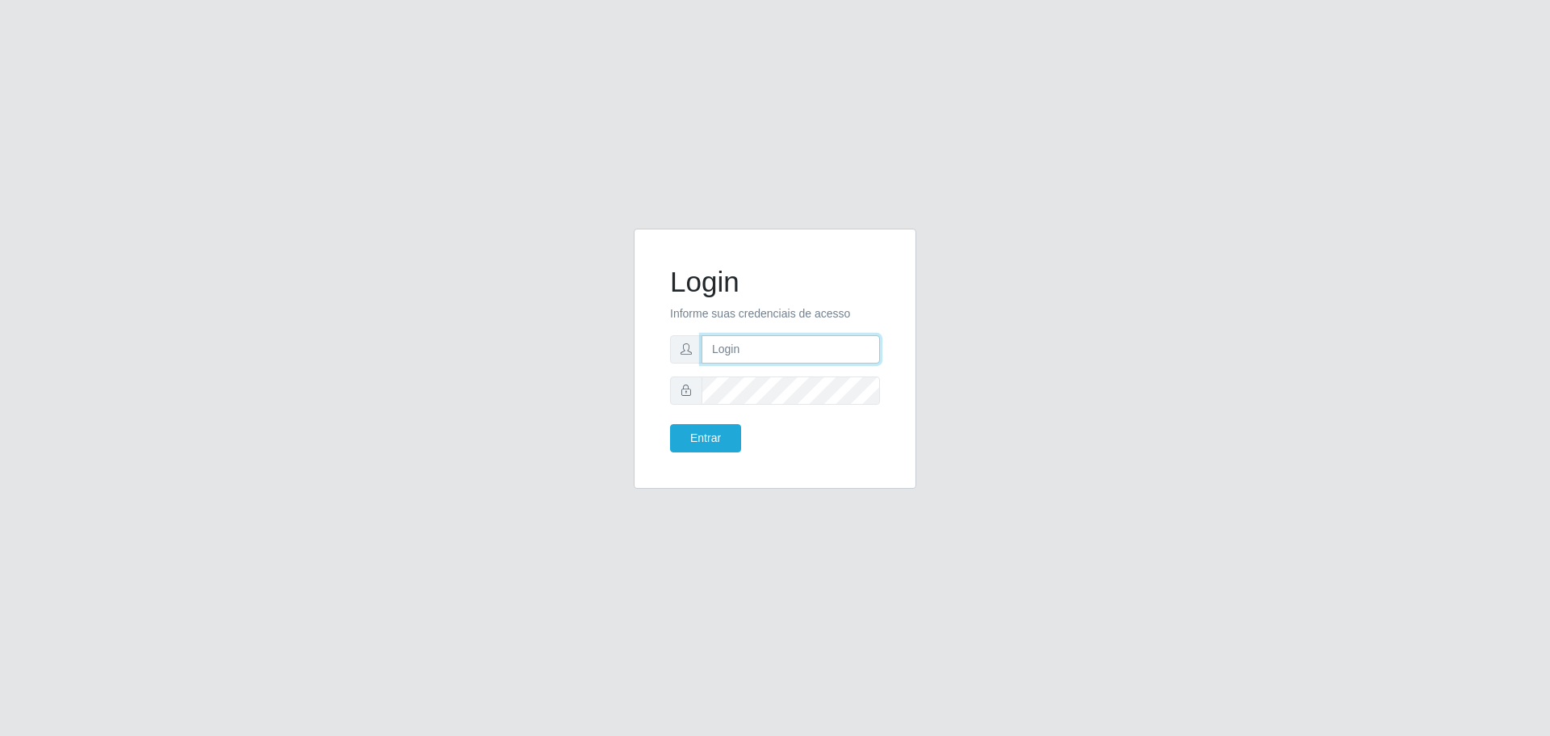
type input "[EMAIL_ADDRESS][DOMAIN_NAME]"
click at [670, 424] on button "Entrar" at bounding box center [705, 438] width 71 height 28
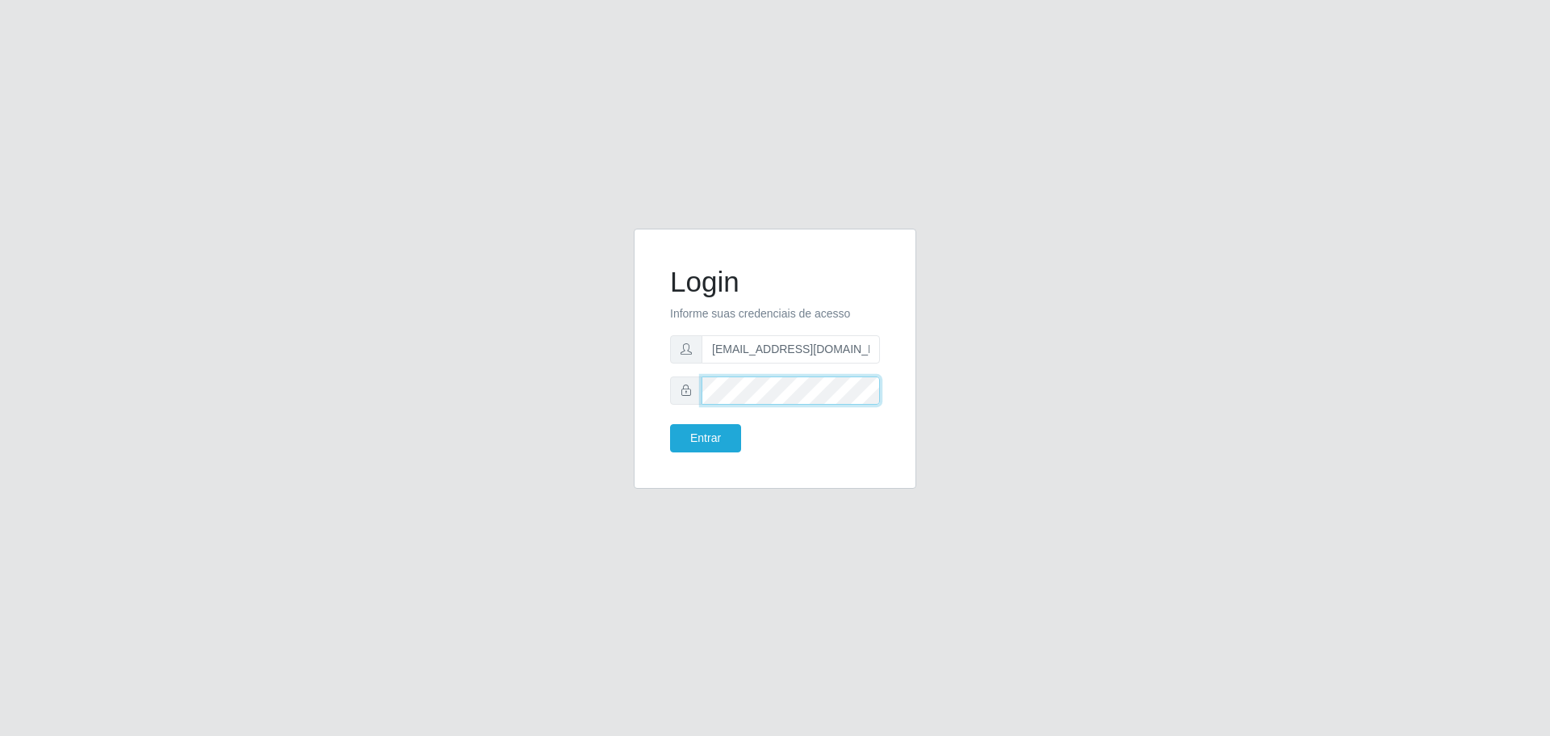
click at [670, 424] on button "Entrar" at bounding box center [705, 438] width 71 height 28
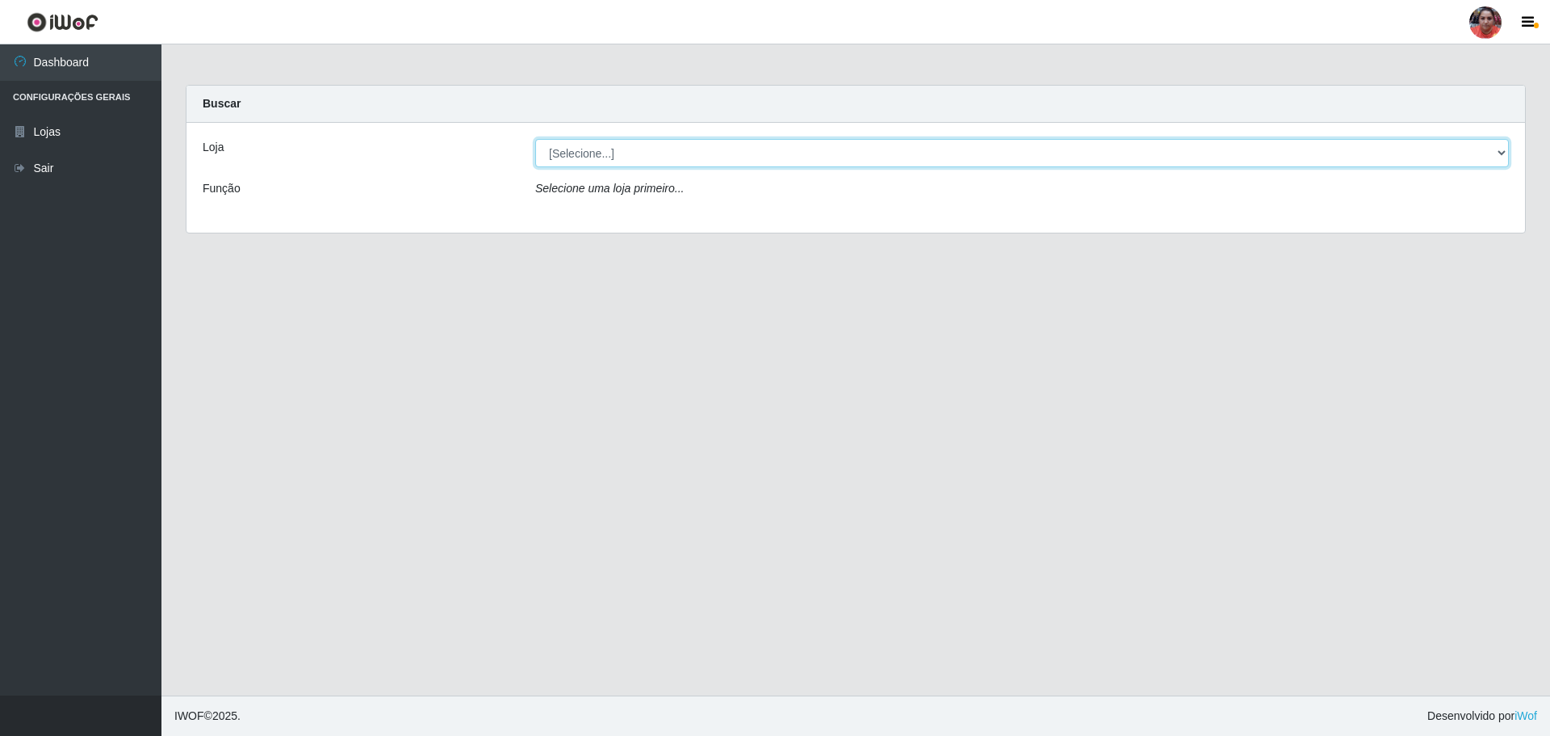
click at [663, 142] on select "[Selecione...] Mar Vermelho - Loja 05" at bounding box center [1022, 153] width 974 height 28
select select "252"
click at [535, 139] on select "[Selecione...] Mar Vermelho - Loja 05" at bounding box center [1022, 153] width 974 height 28
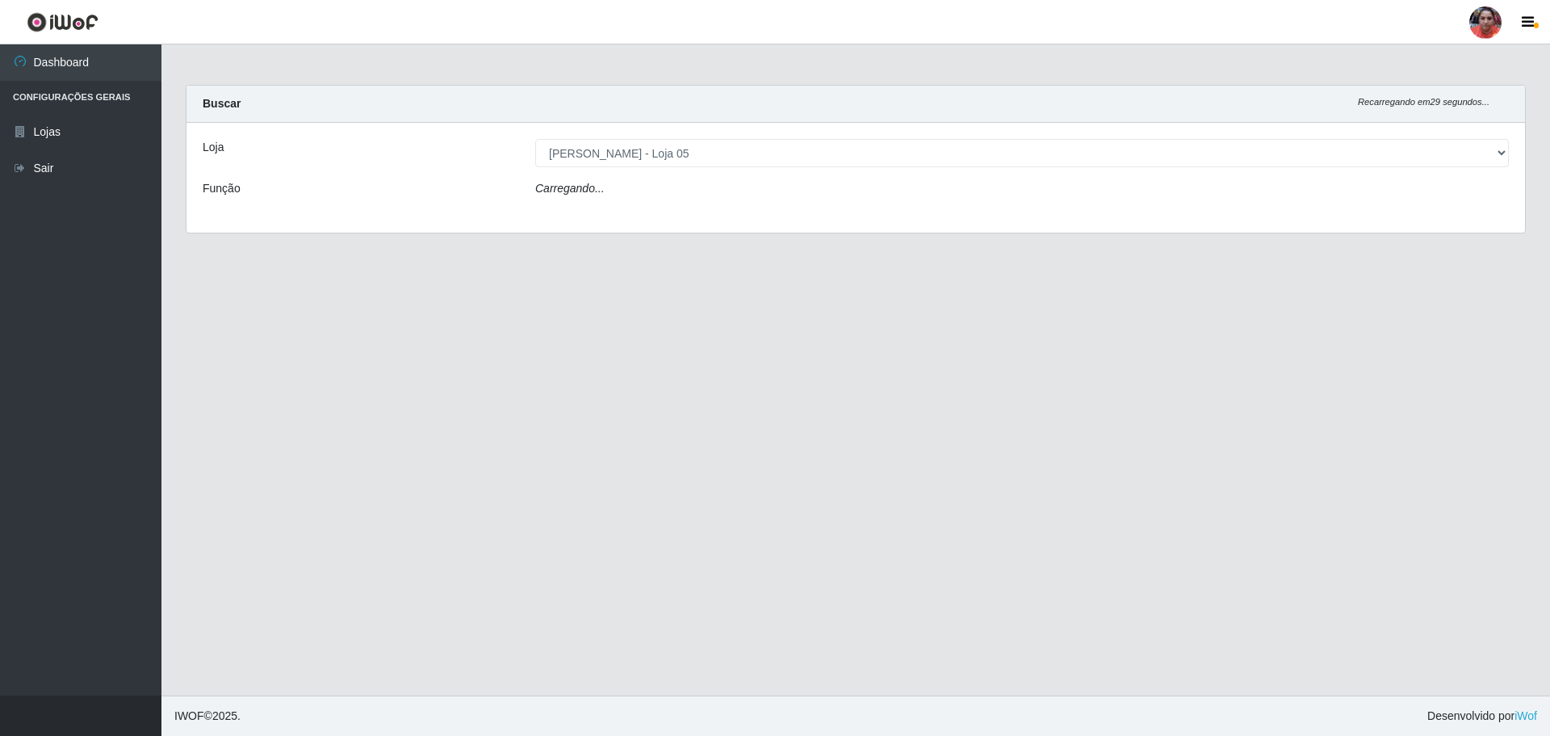
click at [668, 187] on div "Carregando..." at bounding box center [1022, 191] width 998 height 23
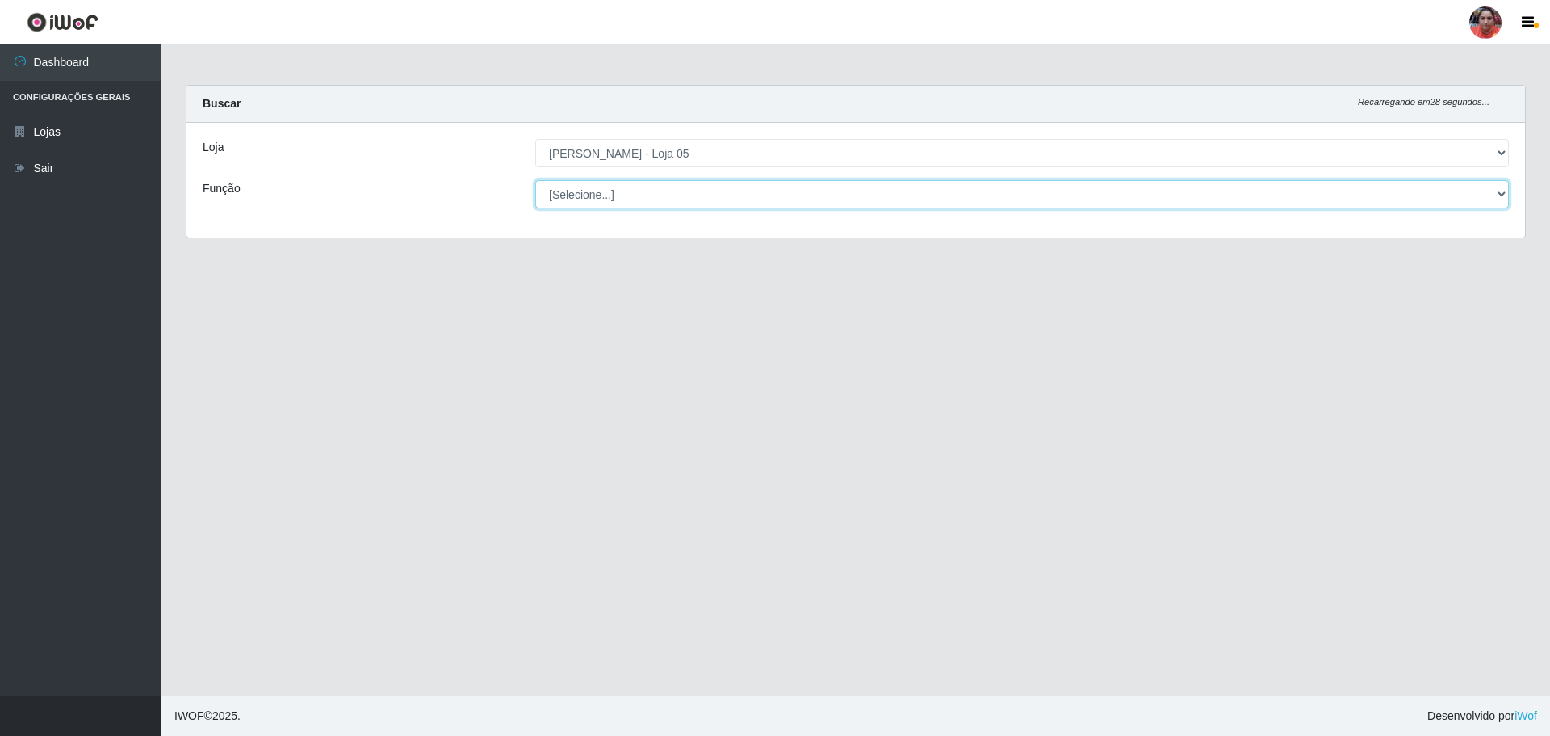
click at [648, 196] on select "[Selecione...] ASG ASG + ASG ++ Auxiliar de Depósito Auxiliar de Depósito + Aux…" at bounding box center [1022, 194] width 974 height 28
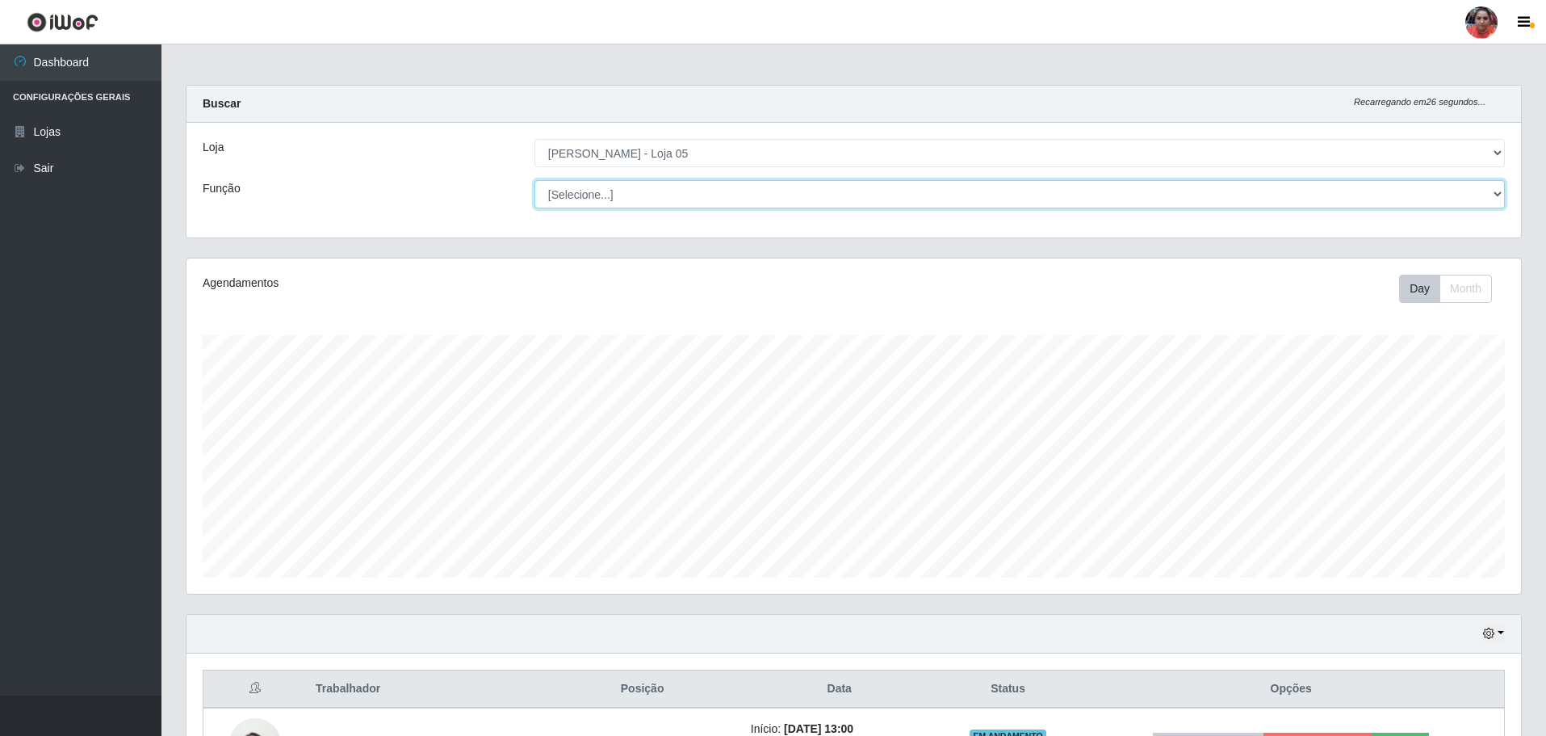
scroll to position [335, 1335]
select select "22"
click at [534, 180] on select "[Selecione...] ASG ASG + ASG ++ Auxiliar de Depósito Auxiliar de Depósito + Aux…" at bounding box center [1019, 194] width 970 height 28
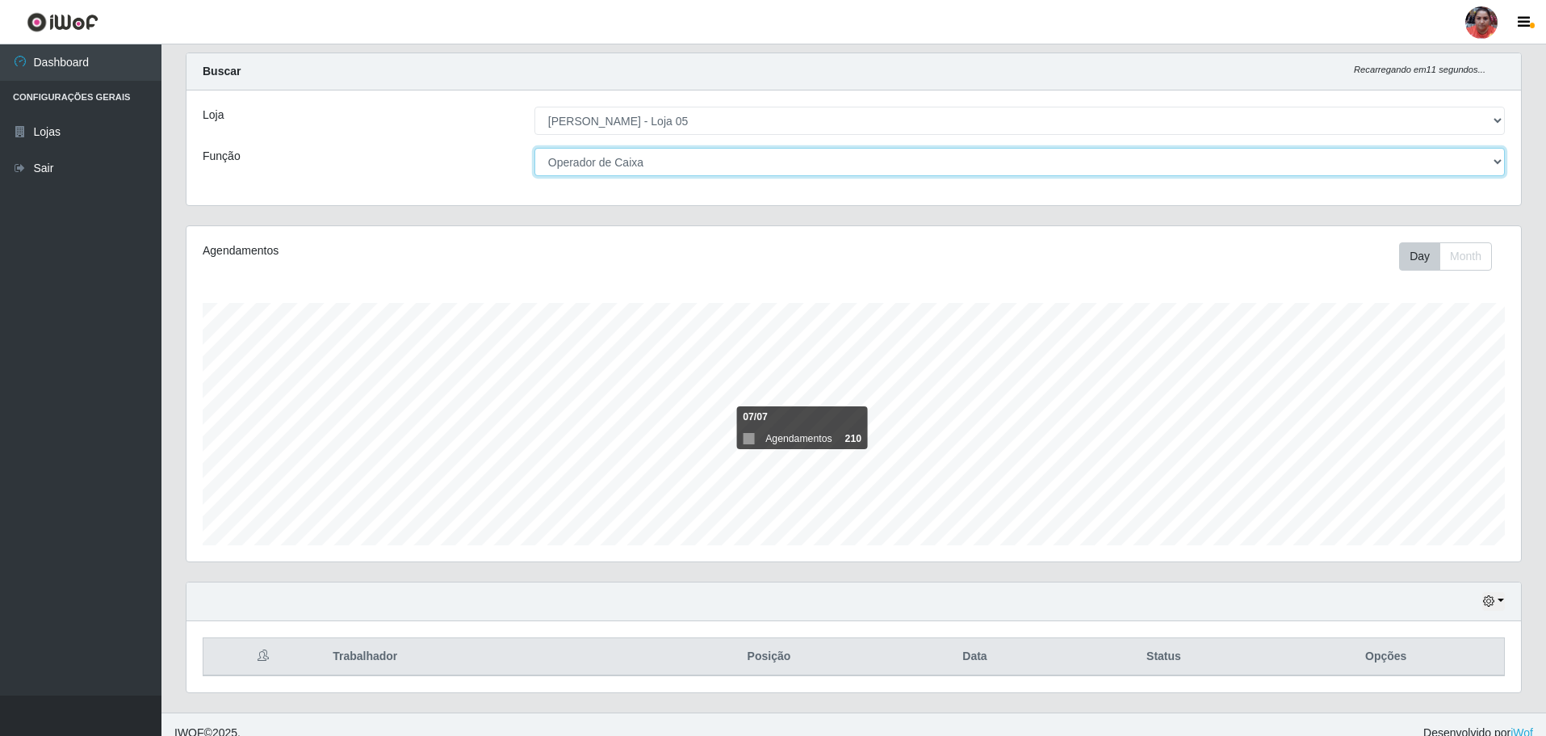
scroll to position [49, 0]
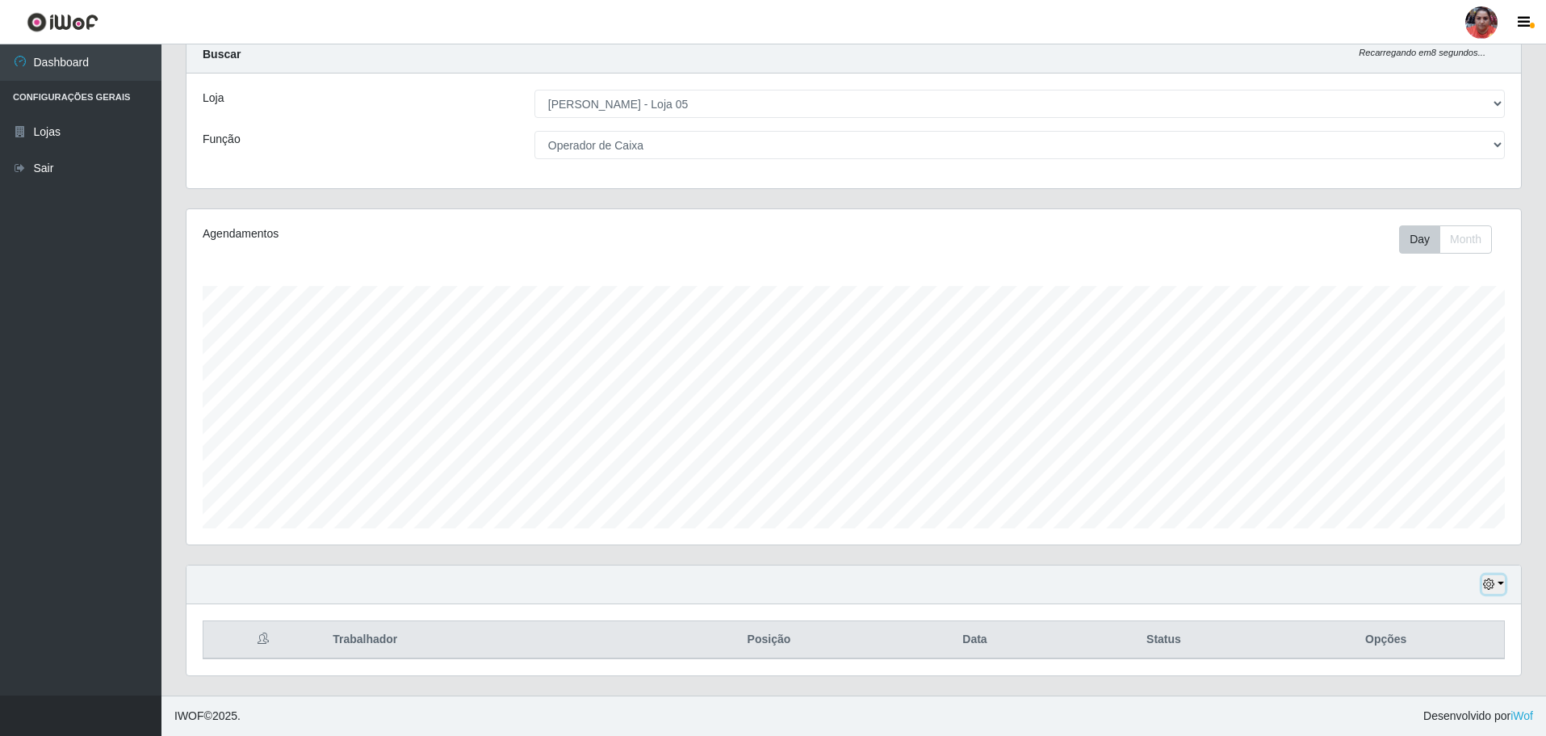
click at [1491, 589] on icon "button" at bounding box center [1488, 583] width 11 height 11
click at [1401, 494] on button "3 dias" at bounding box center [1441, 490] width 128 height 34
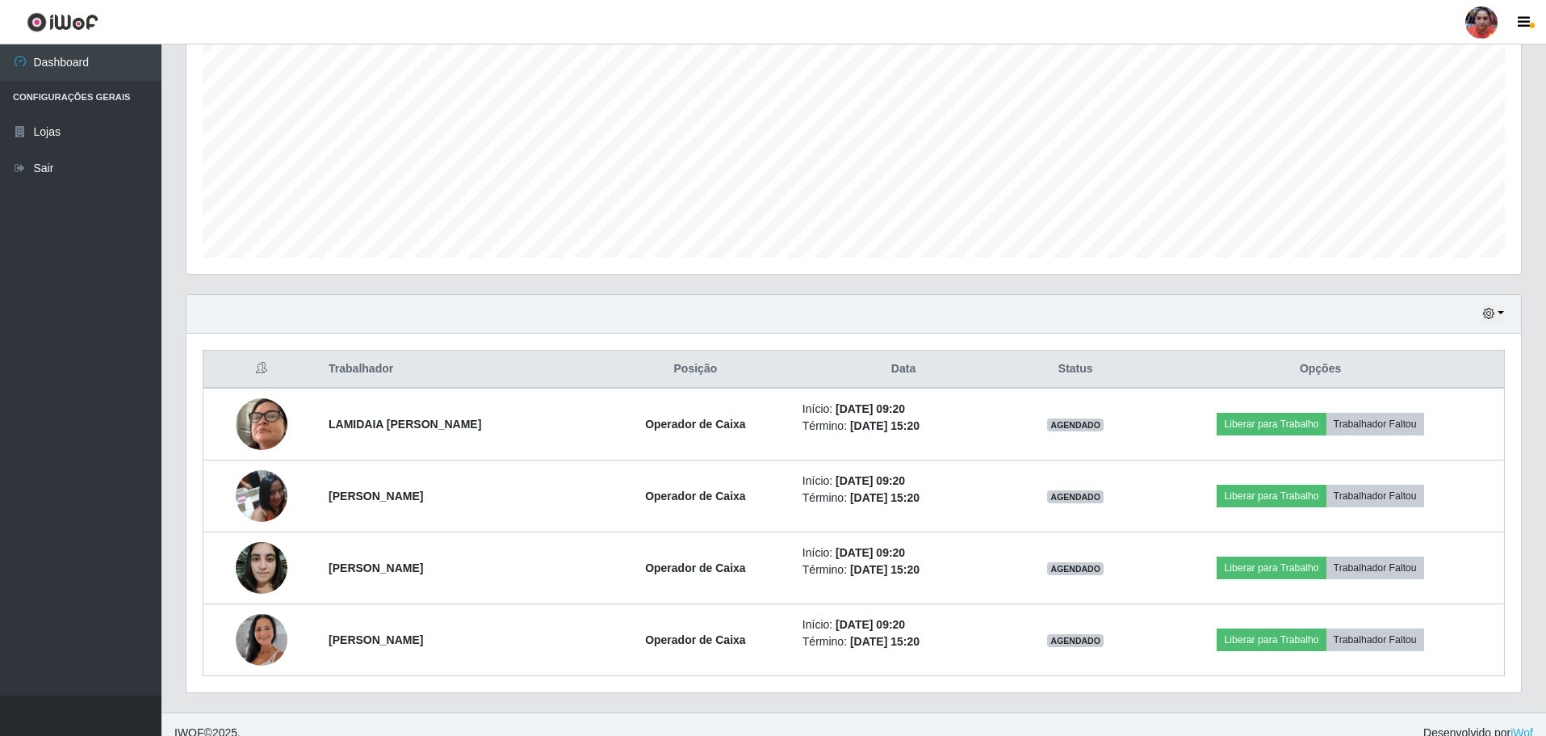
scroll to position [337, 0]
